Goal: Task Accomplishment & Management: Manage account settings

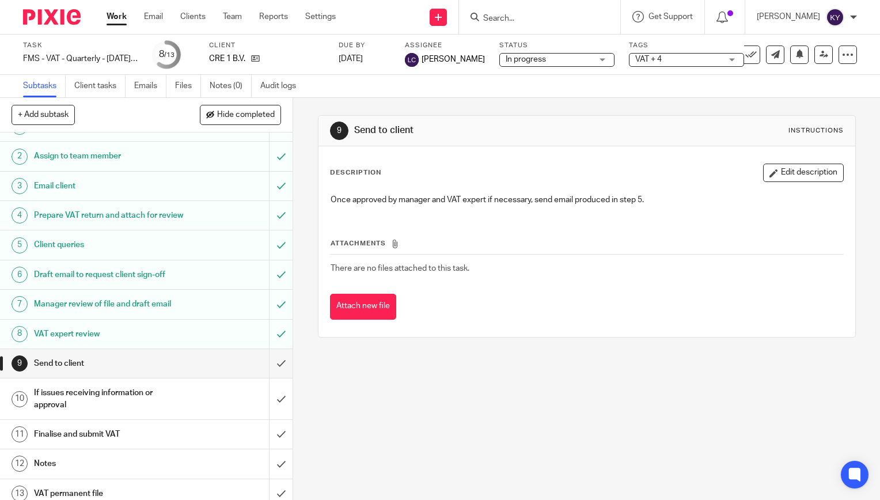
scroll to position [40, 0]
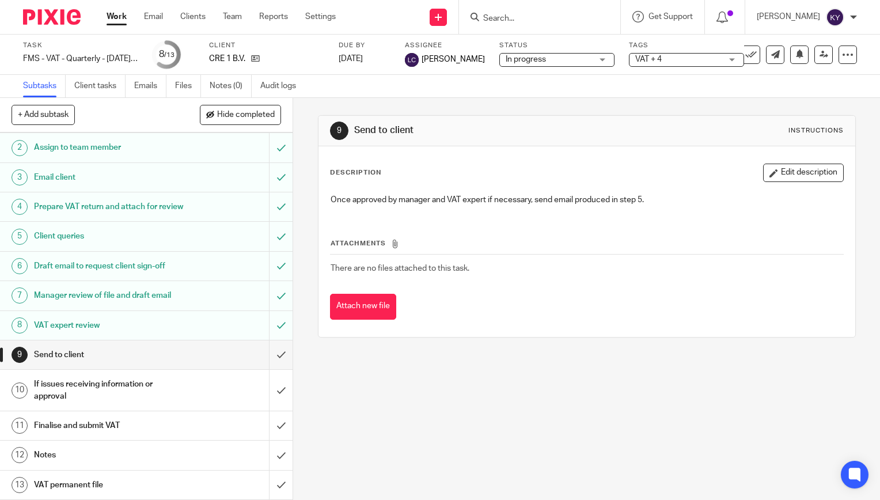
click at [561, 21] on input "Search" at bounding box center [534, 19] width 104 height 10
type input "ziriad"
click at [536, 45] on link at bounding box center [551, 44] width 143 height 17
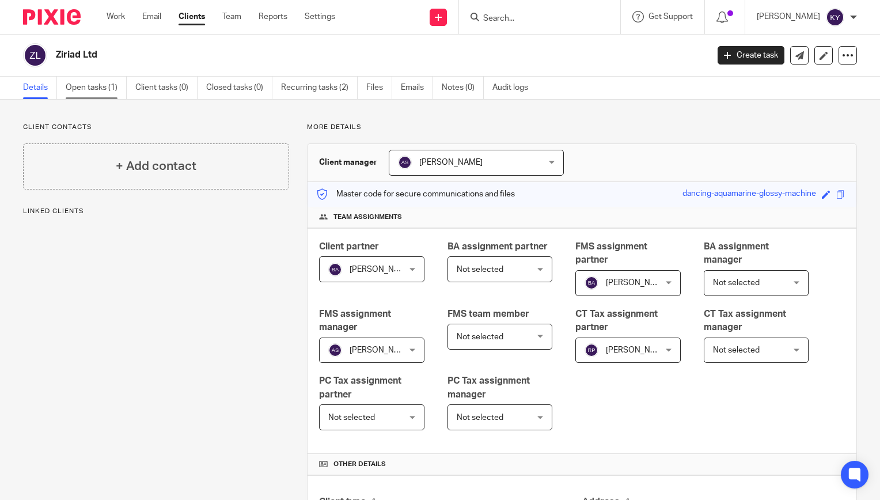
click at [112, 84] on link "Open tasks (1)" at bounding box center [96, 88] width 61 height 22
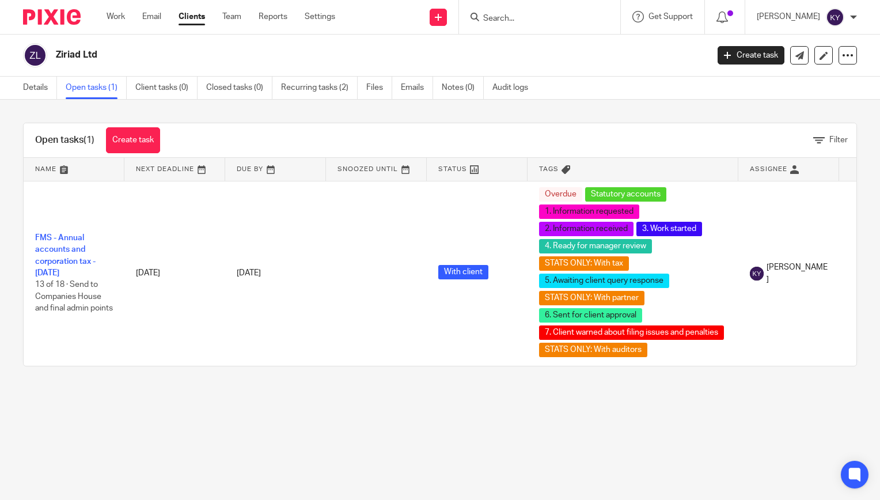
click at [355, 420] on main "Ziriad Ltd Create task Update from Companies House Export data Merge Archive cl…" at bounding box center [440, 250] width 880 height 500
click at [408, 422] on main "Ziriad Ltd Create task Update from Companies House Export data Merge Archive cl…" at bounding box center [440, 250] width 880 height 500
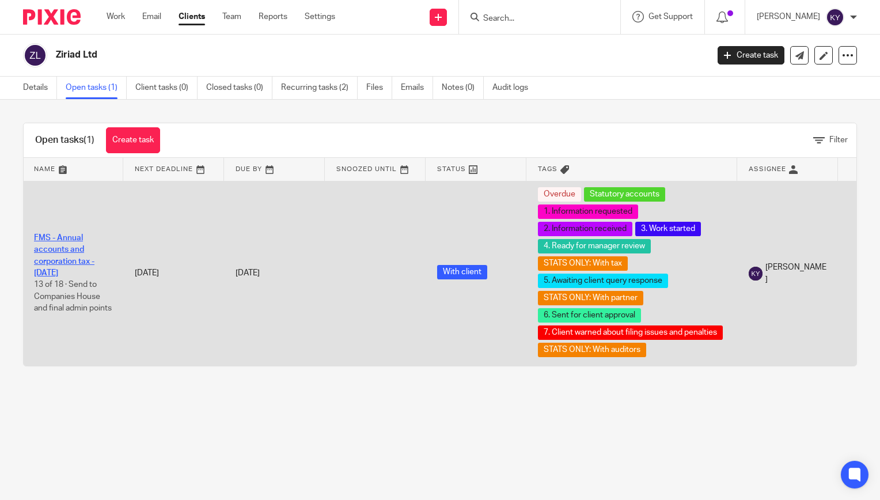
click at [75, 256] on link "FMS - Annual accounts and corporation tax - [DATE]" at bounding box center [64, 255] width 60 height 43
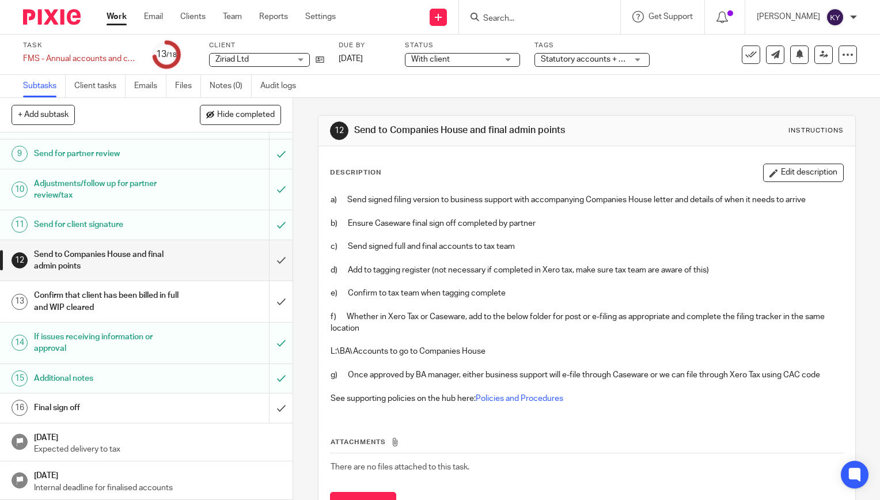
scroll to position [53, 0]
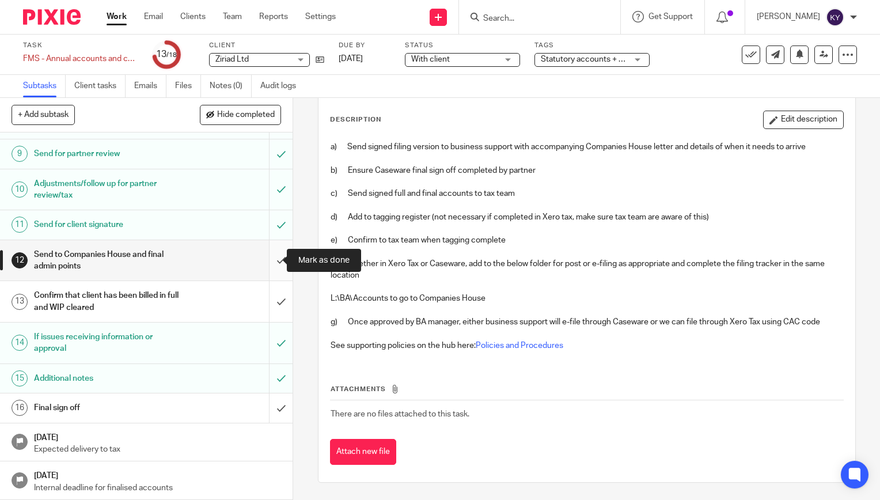
click at [270, 261] on input "submit" at bounding box center [146, 260] width 293 height 41
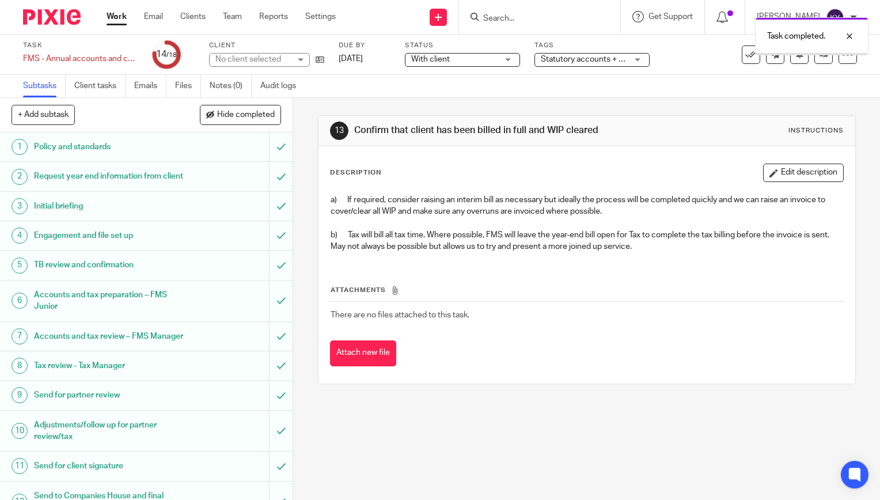
scroll to position [265, 0]
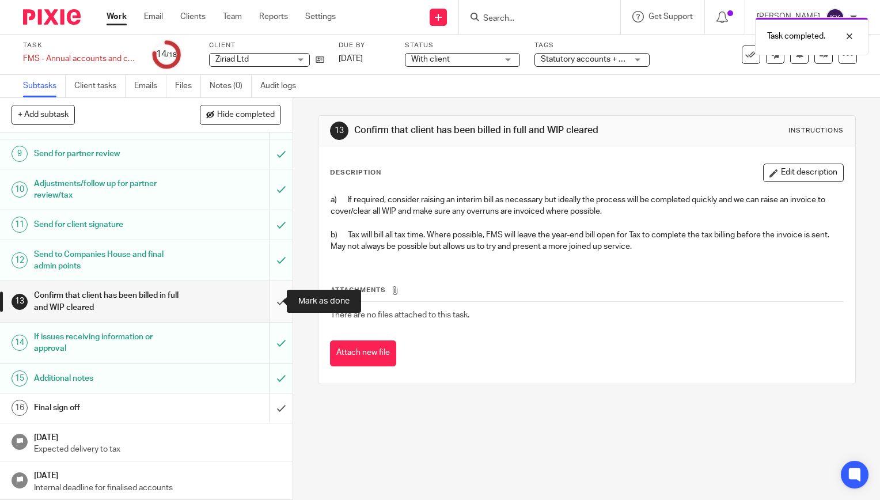
click at [267, 300] on input "submit" at bounding box center [146, 301] width 293 height 41
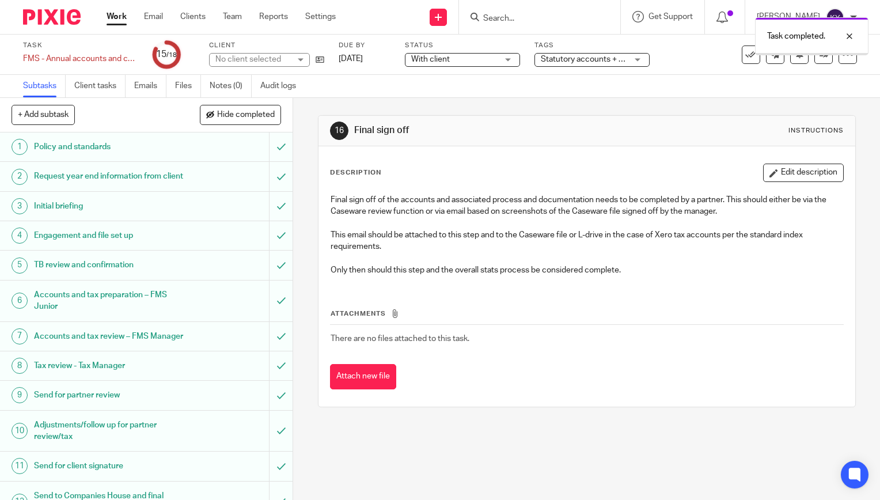
scroll to position [265, 0]
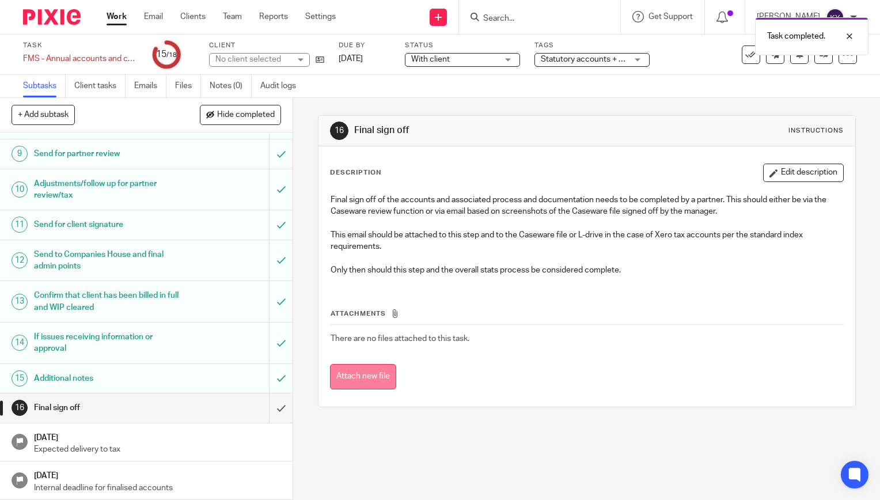
click at [369, 382] on button "Attach new file" at bounding box center [363, 377] width 66 height 26
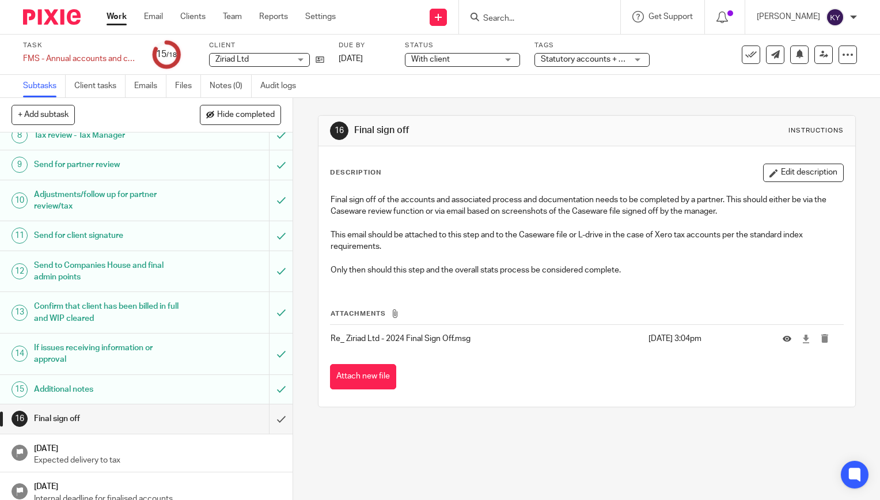
scroll to position [265, 0]
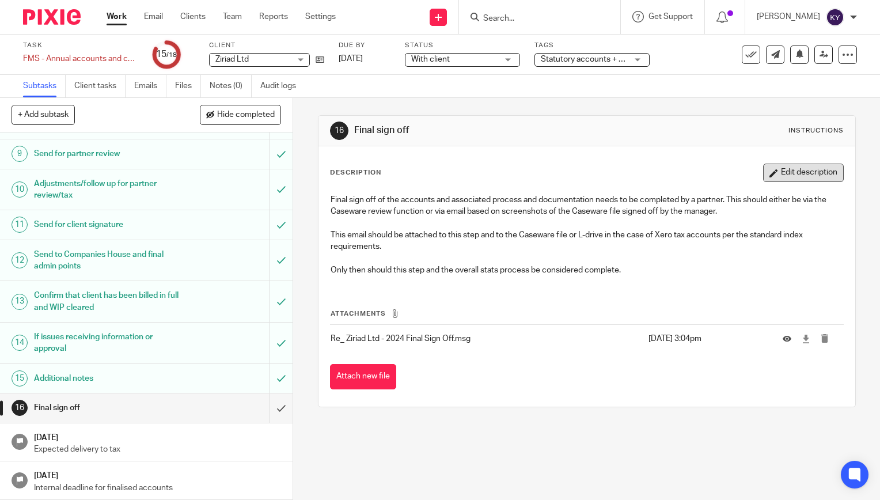
click at [789, 175] on button "Edit description" at bounding box center [803, 173] width 81 height 18
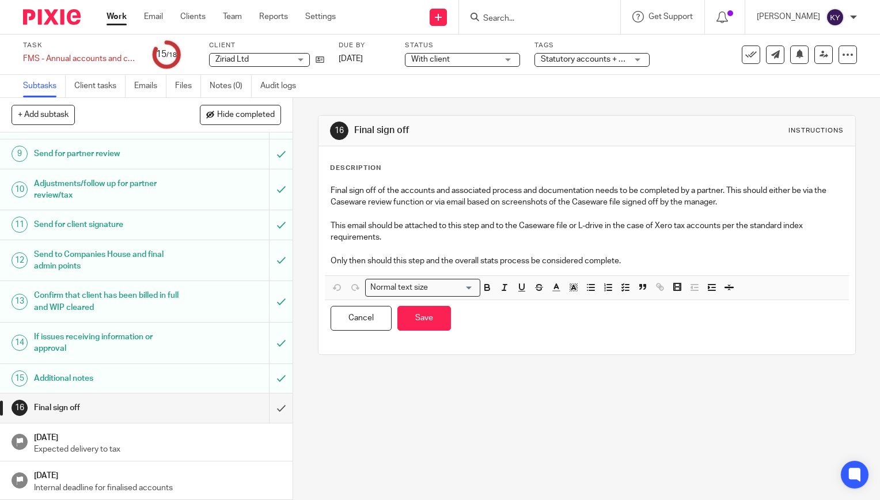
click at [639, 264] on p "Only then should this step and the overall stats process be considered complete." at bounding box center [587, 261] width 513 height 12
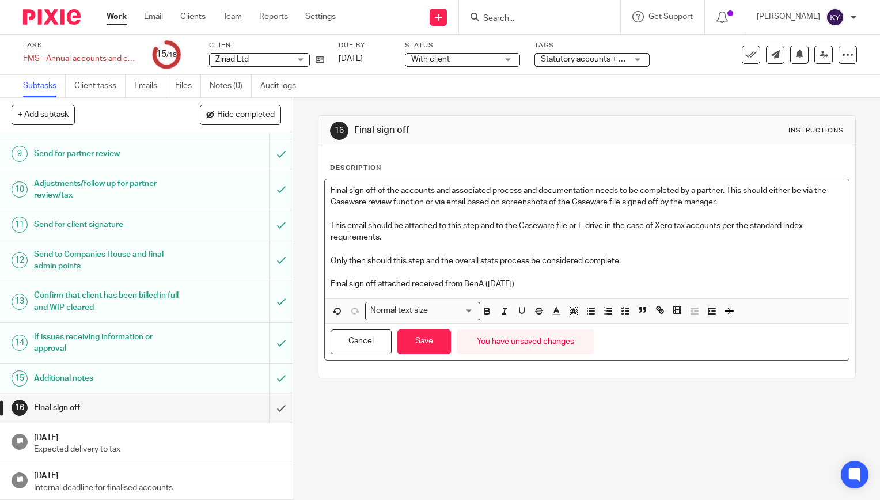
drag, startPoint x: 533, startPoint y: 282, endPoint x: 328, endPoint y: 281, distance: 205.1
click at [331, 281] on p "Final sign off attached received from BenA ([DATE])" at bounding box center [587, 284] width 513 height 12
click at [485, 312] on icon "button" at bounding box center [487, 312] width 5 height 3
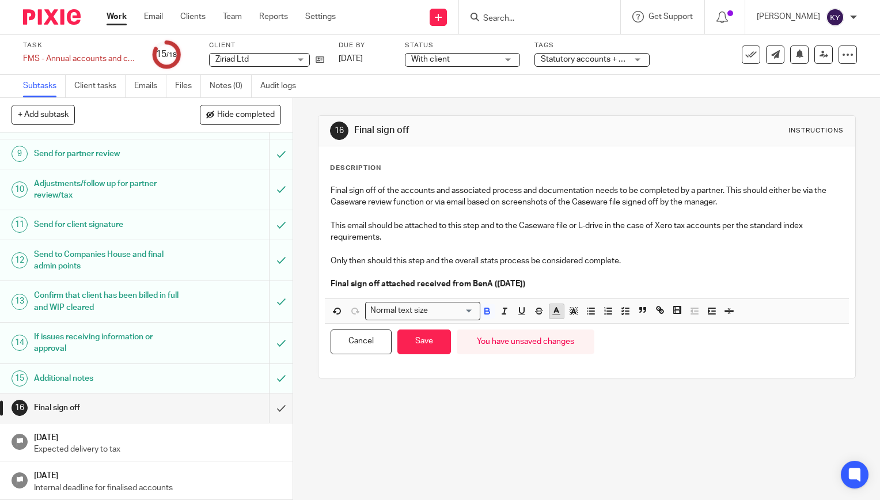
click at [555, 311] on line "button" at bounding box center [556, 311] width 3 height 0
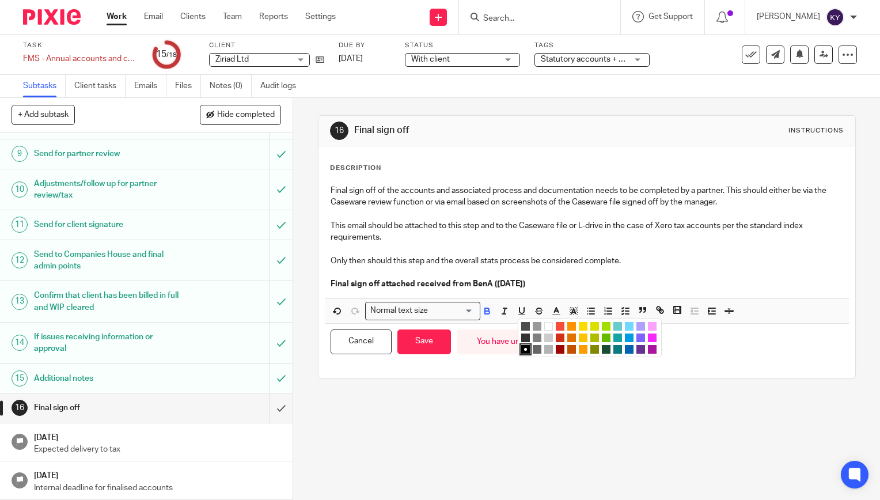
click at [650, 336] on li "color:#FA28FF" at bounding box center [652, 337] width 9 height 9
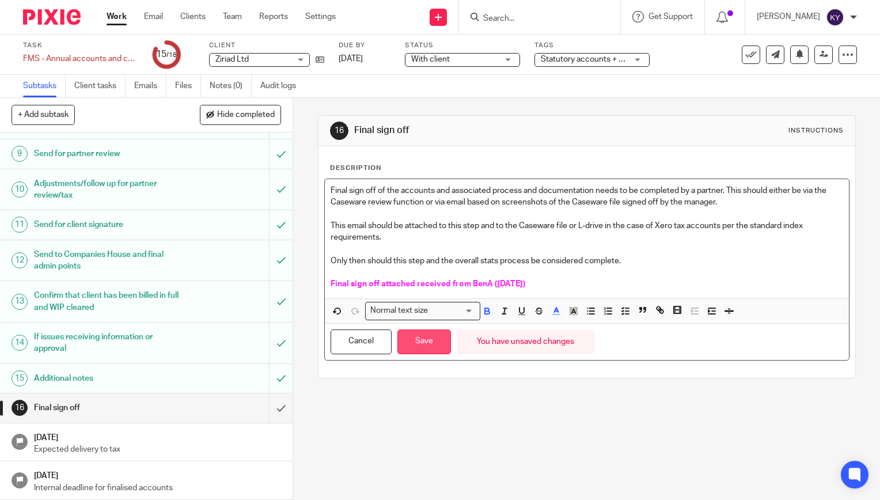
click at [431, 347] on button "Save" at bounding box center [424, 341] width 54 height 25
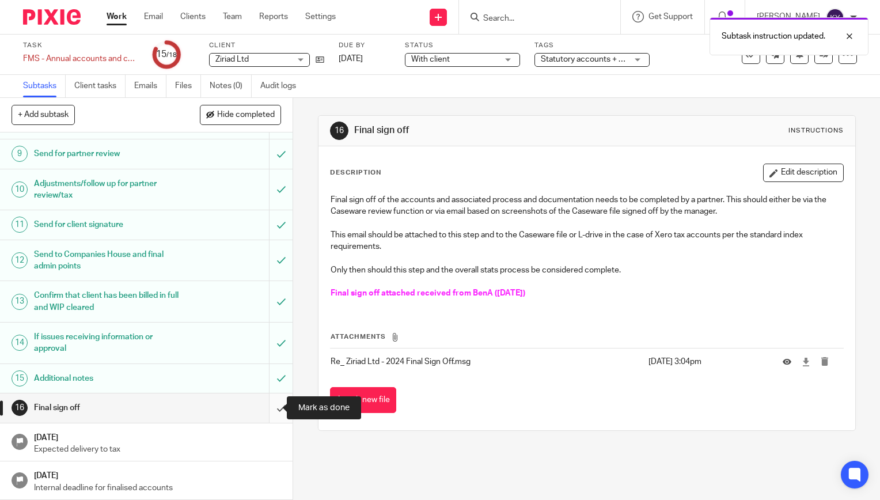
click at [266, 405] on input "submit" at bounding box center [146, 407] width 293 height 29
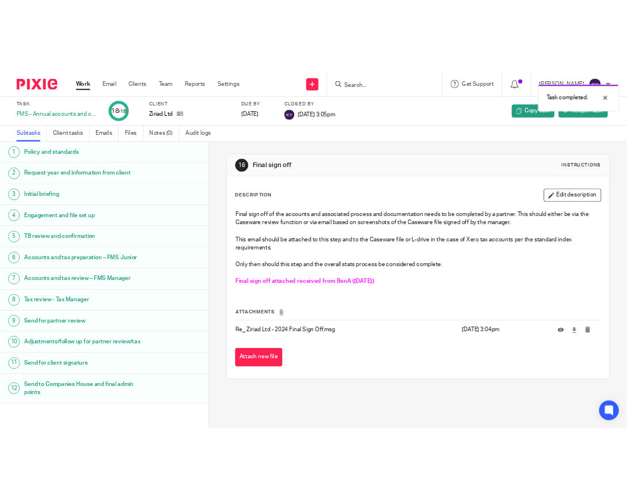
scroll to position [230, 0]
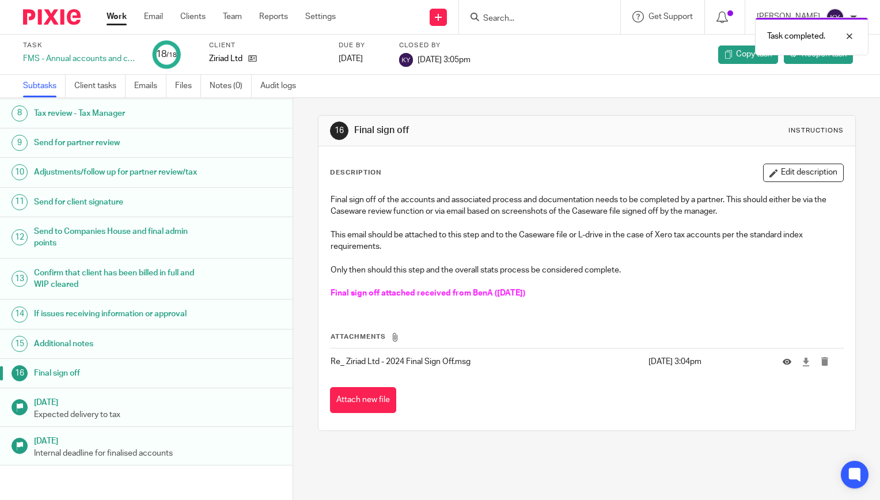
click at [434, 461] on div "16 Final sign off Instructions Description Edit description Final sign off of t…" at bounding box center [586, 299] width 587 height 402
click at [578, 470] on div "16 Final sign off Instructions Description Edit description Final sign off of t…" at bounding box center [586, 299] width 587 height 402
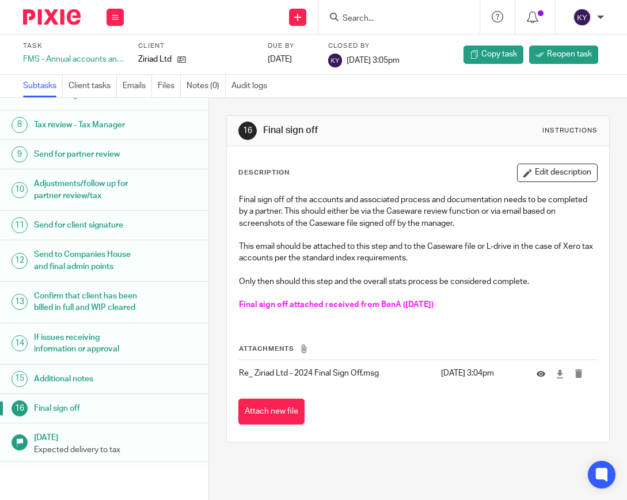
scroll to position [253, 0]
